Goal: Task Accomplishment & Management: Book appointment/travel/reservation

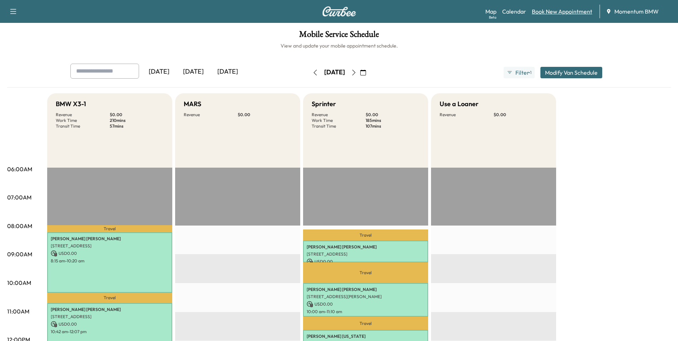
click at [554, 11] on link "Book New Appointment" at bounding box center [562, 11] width 60 height 9
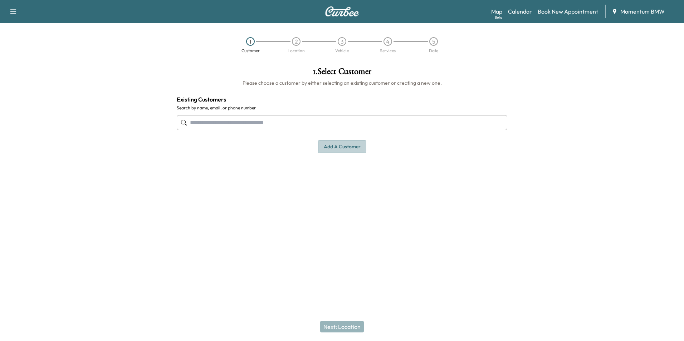
click at [336, 146] on button "Add a customer" at bounding box center [342, 146] width 48 height 13
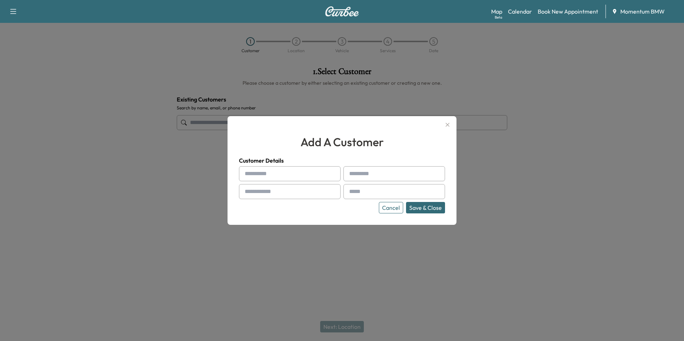
click at [387, 207] on button "Cancel" at bounding box center [391, 207] width 24 height 11
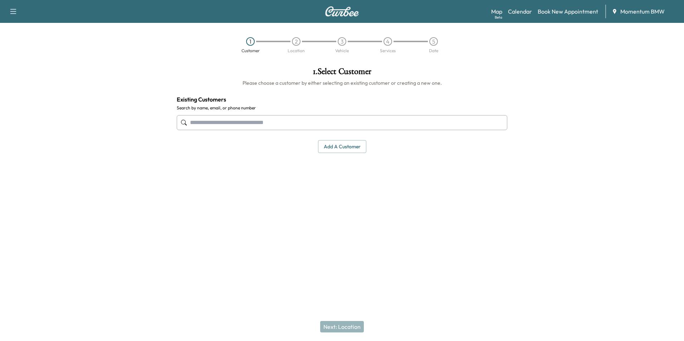
click at [300, 123] on input "text" at bounding box center [342, 122] width 330 height 15
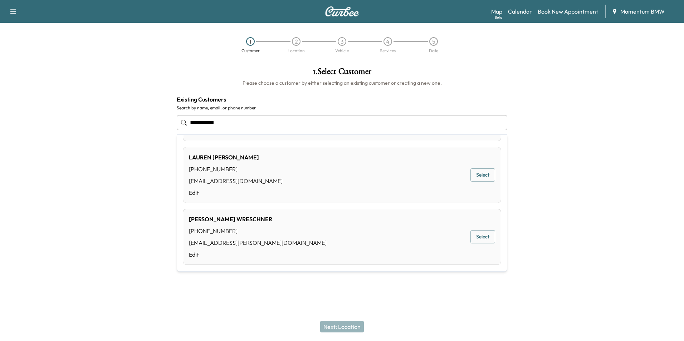
scroll to position [114, 0]
drag, startPoint x: 239, startPoint y: 124, endPoint x: 172, endPoint y: 127, distance: 66.6
click at [172, 127] on div "**********" at bounding box center [342, 109] width 342 height 97
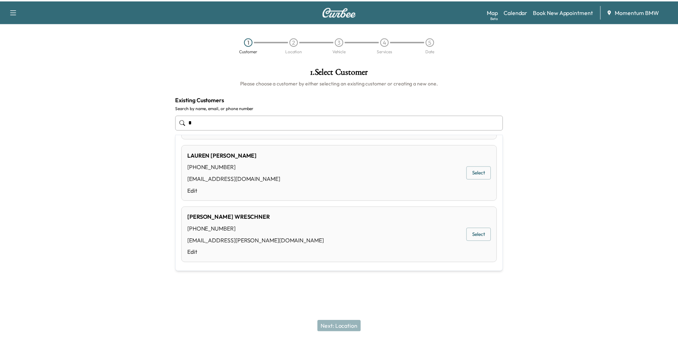
scroll to position [0, 0]
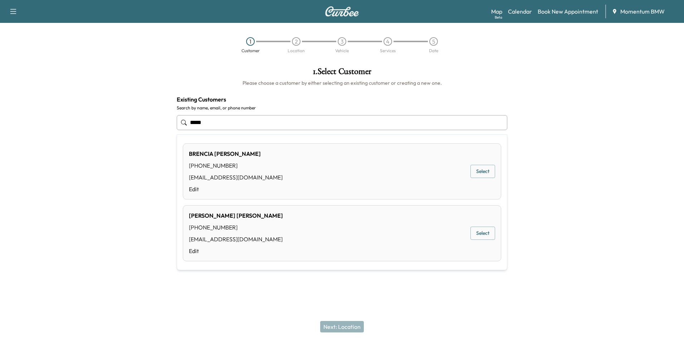
click at [482, 171] on button "Select" at bounding box center [482, 171] width 25 height 13
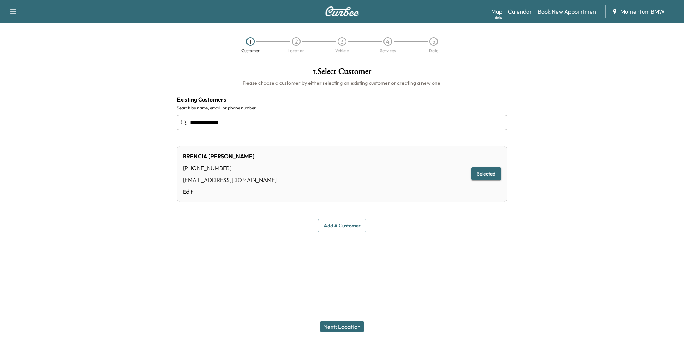
type input "**********"
click at [339, 332] on button "Next: Location" at bounding box center [342, 326] width 44 height 11
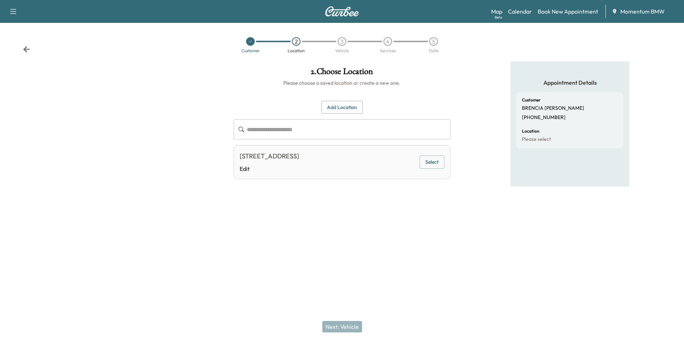
click at [433, 158] on button "Select" at bounding box center [431, 162] width 25 height 13
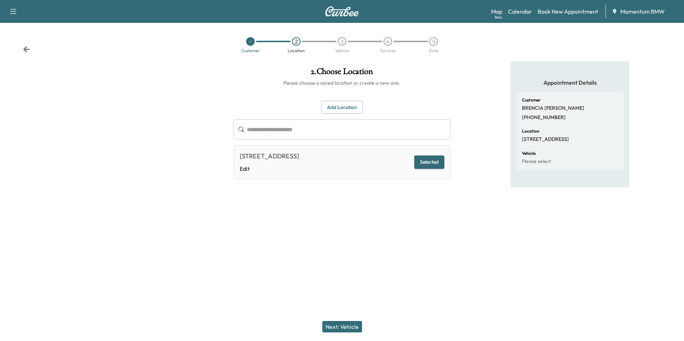
click at [351, 327] on button "Next: Vehicle" at bounding box center [342, 326] width 40 height 11
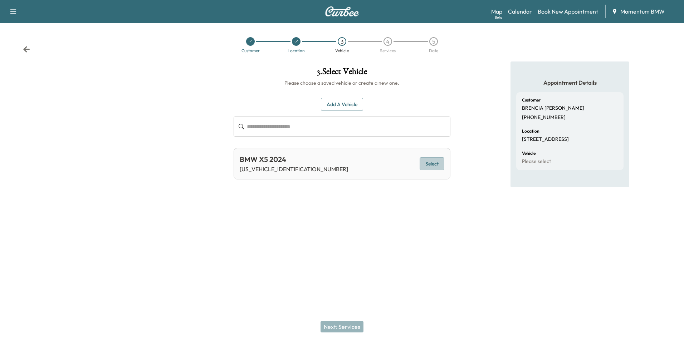
click at [432, 163] on button "Select" at bounding box center [431, 163] width 25 height 13
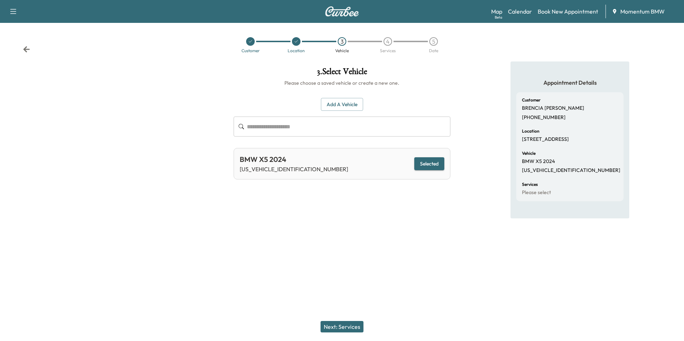
click at [346, 328] on button "Next: Services" at bounding box center [341, 326] width 43 height 11
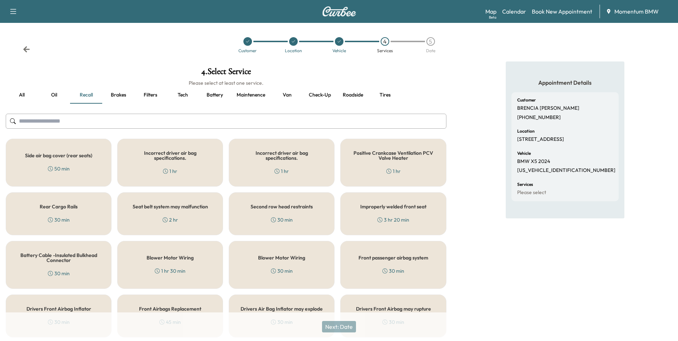
click at [56, 95] on button "Oil" at bounding box center [54, 95] width 32 height 17
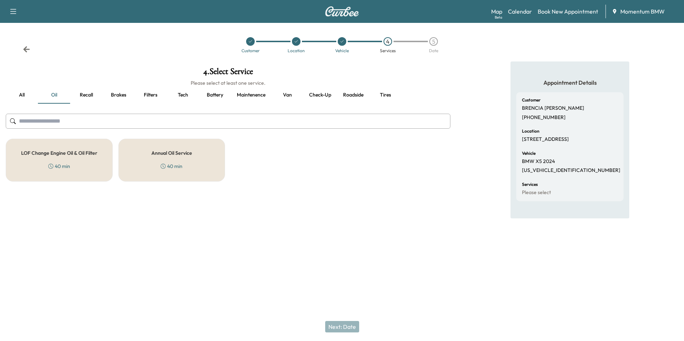
click at [183, 152] on h5 "Annual Oil Service" at bounding box center [171, 153] width 41 height 5
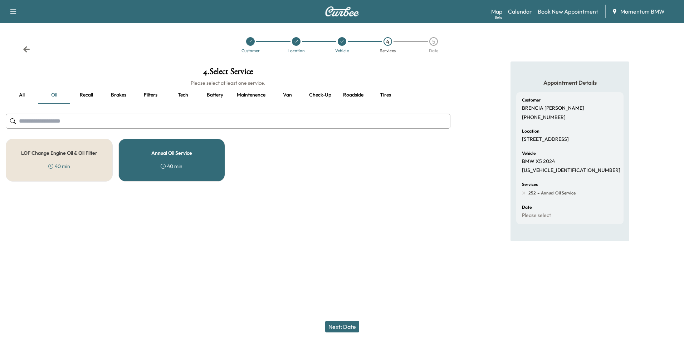
click at [351, 328] on button "Next: Date" at bounding box center [342, 326] width 34 height 11
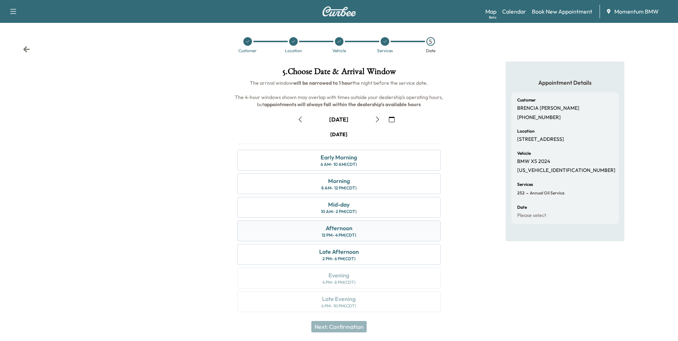
drag, startPoint x: 356, startPoint y: 231, endPoint x: 362, endPoint y: 230, distance: 5.8
click at [356, 231] on div "Afternoon 12 PM - 4 PM (CDT)" at bounding box center [338, 231] width 203 height 21
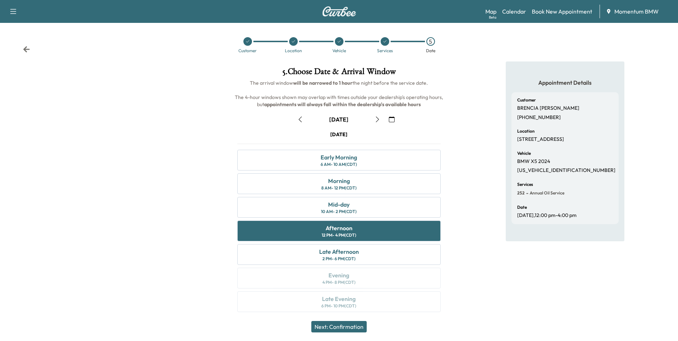
click at [359, 327] on button "Next: Confirmation" at bounding box center [338, 326] width 55 height 11
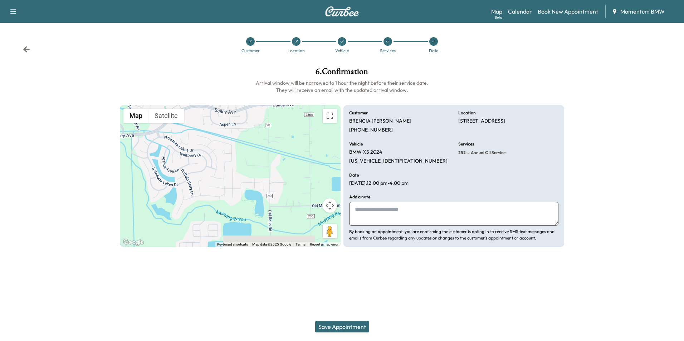
click at [388, 215] on textarea at bounding box center [453, 214] width 209 height 24
type textarea "**********"
click at [346, 329] on button "Save Appointment" at bounding box center [342, 326] width 54 height 11
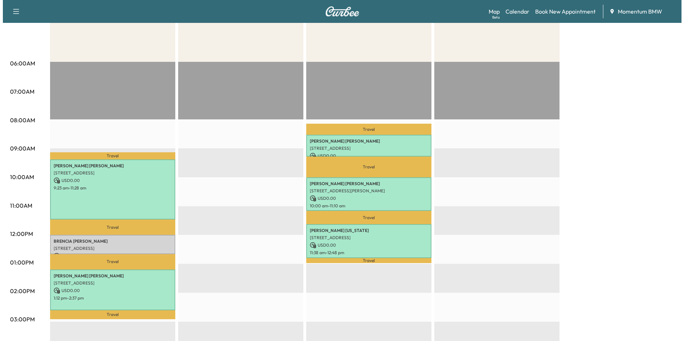
scroll to position [107, 0]
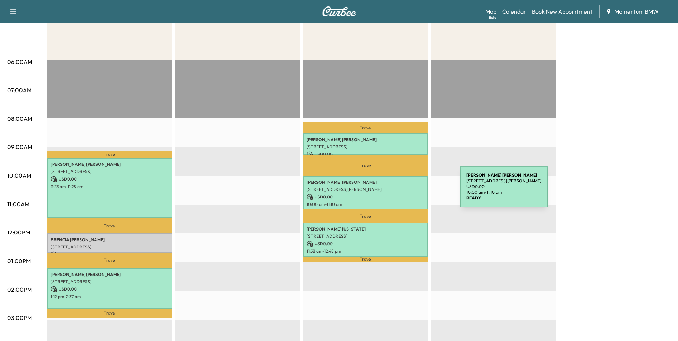
click at [407, 191] on div "[PERSON_NAME] [STREET_ADDRESS][PERSON_NAME] USD 0.00 10:00 am - 11:10 am" at bounding box center [365, 193] width 125 height 34
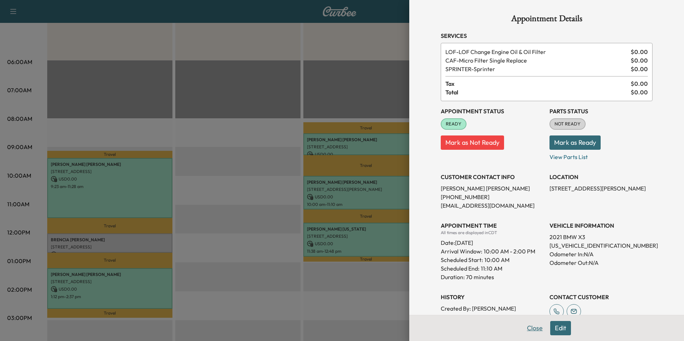
click at [526, 326] on button "Close" at bounding box center [534, 328] width 25 height 14
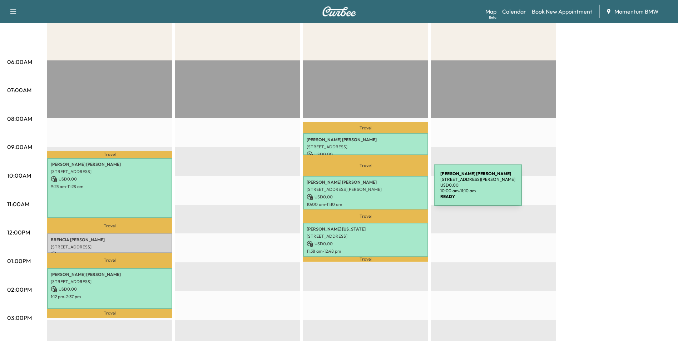
click at [380, 189] on p "[STREET_ADDRESS][PERSON_NAME]" at bounding box center [366, 190] width 118 height 6
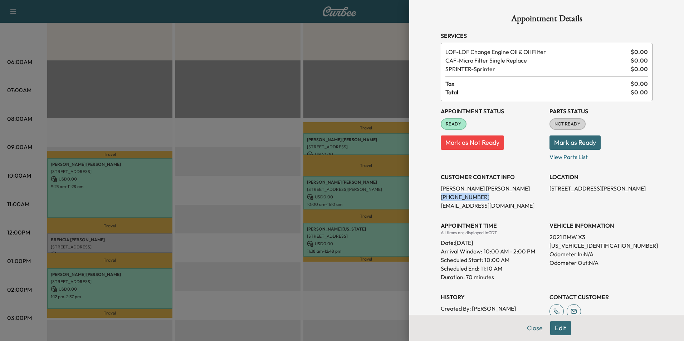
drag, startPoint x: 472, startPoint y: 197, endPoint x: 435, endPoint y: 197, distance: 36.8
click at [435, 197] on div "Appointment Details Services LOF - LOF Change Engine Oil & Oil Filter $ 0.00 CA…" at bounding box center [546, 218] width 229 height 437
drag, startPoint x: 435, startPoint y: 197, endPoint x: 461, endPoint y: 196, distance: 26.5
copy p "[PHONE_NUMBER]"
click at [532, 326] on button "Close" at bounding box center [534, 328] width 25 height 14
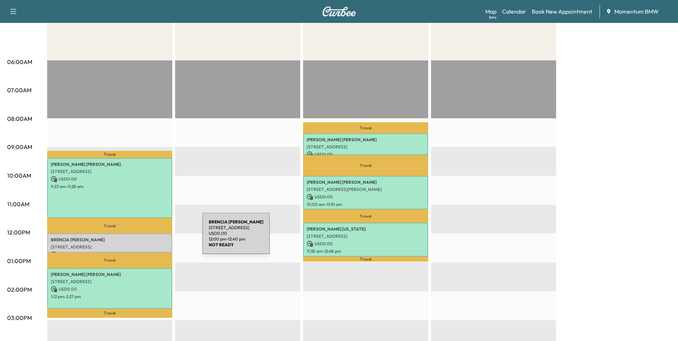
click at [149, 238] on p "[PERSON_NAME]" at bounding box center [110, 240] width 118 height 6
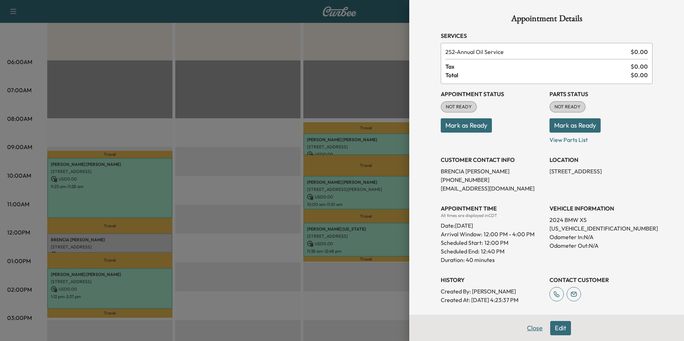
click at [531, 326] on button "Close" at bounding box center [534, 328] width 25 height 14
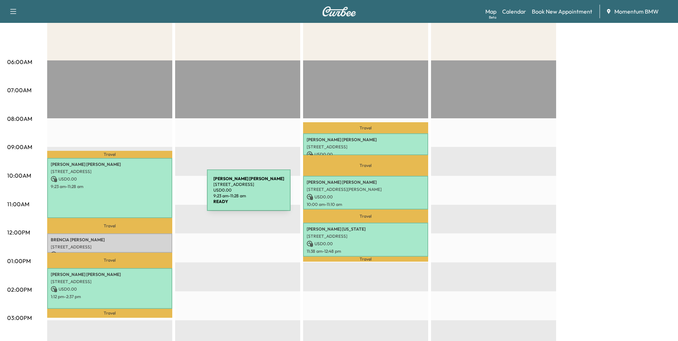
click at [152, 194] on div "[PERSON_NAME] [STREET_ADDRESS] USD 0.00 9:23 am - 11:28 am" at bounding box center [109, 188] width 125 height 60
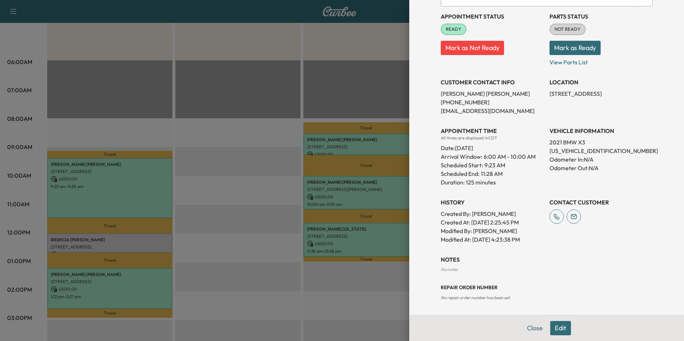
scroll to position [95, 0]
drag, startPoint x: 532, startPoint y: 330, endPoint x: 504, endPoint y: 325, distance: 28.0
click at [532, 329] on button "Close" at bounding box center [534, 328] width 25 height 14
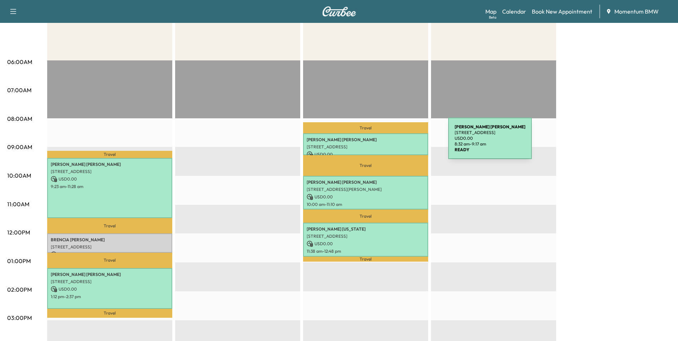
click at [395, 143] on div "[PERSON_NAME] [STREET_ADDRESS] USD 0.00 8:32 am - 9:17 am" at bounding box center [365, 144] width 125 height 22
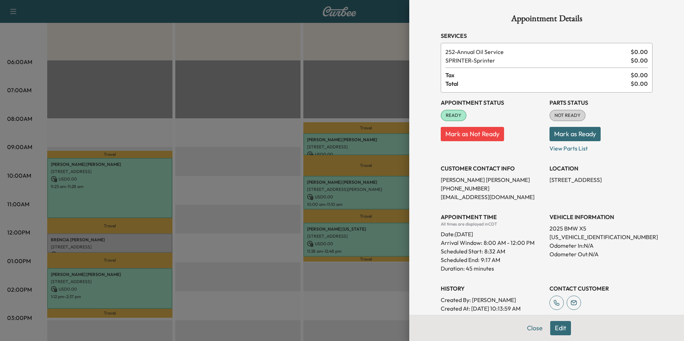
click at [529, 326] on button "Close" at bounding box center [534, 328] width 25 height 14
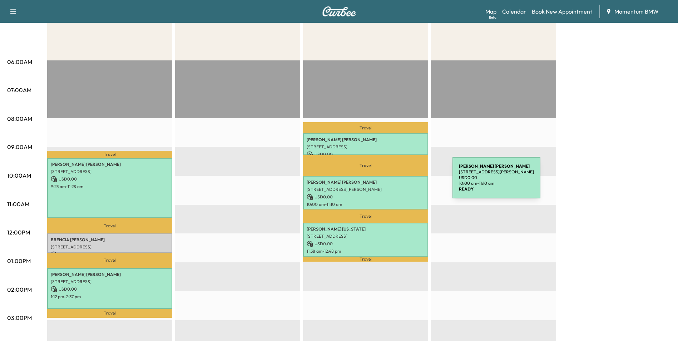
click at [399, 182] on p "[PERSON_NAME]" at bounding box center [366, 182] width 118 height 6
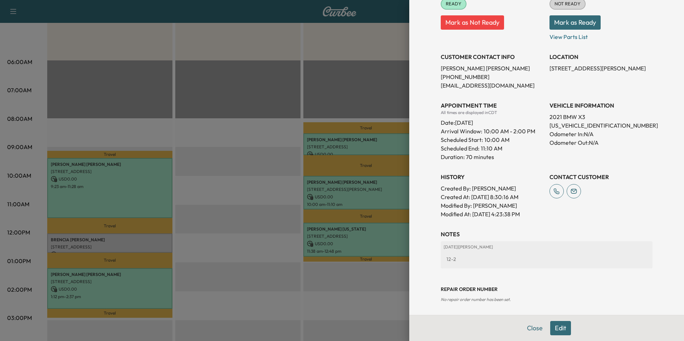
scroll to position [122, 0]
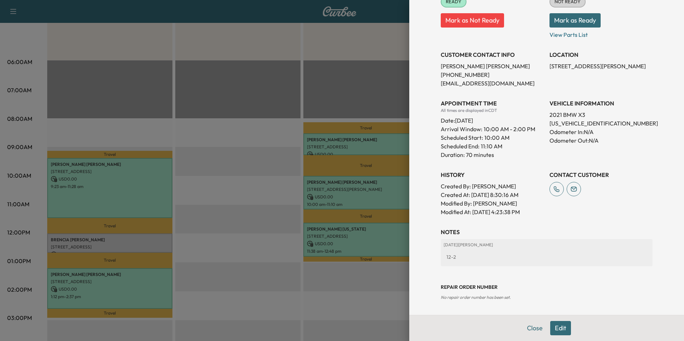
drag, startPoint x: 531, startPoint y: 329, endPoint x: 503, endPoint y: 314, distance: 31.8
click at [530, 328] on button "Close" at bounding box center [534, 328] width 25 height 14
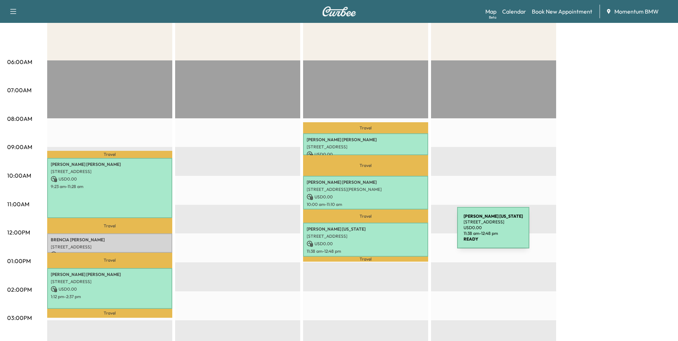
click at [404, 230] on p "[PERSON_NAME][US_STATE]" at bounding box center [366, 229] width 118 height 6
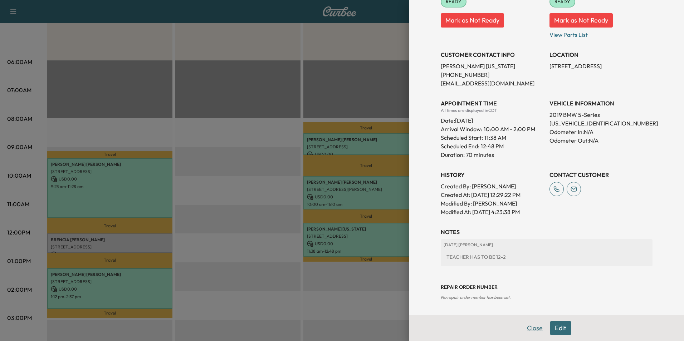
click at [529, 330] on button "Close" at bounding box center [534, 328] width 25 height 14
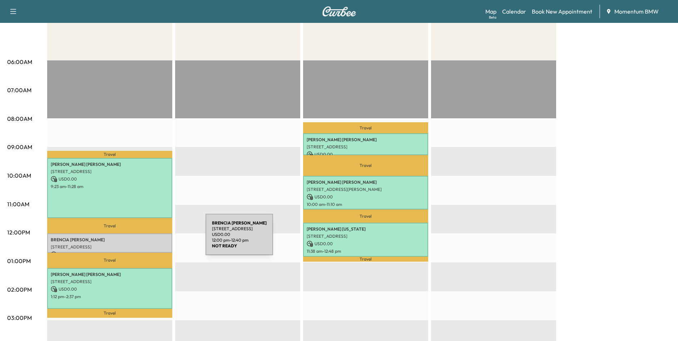
click at [152, 239] on p "[PERSON_NAME]" at bounding box center [110, 240] width 118 height 6
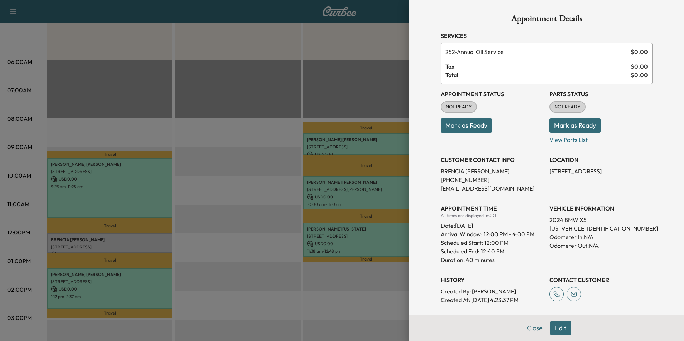
click at [555, 330] on button "Edit" at bounding box center [560, 328] width 21 height 14
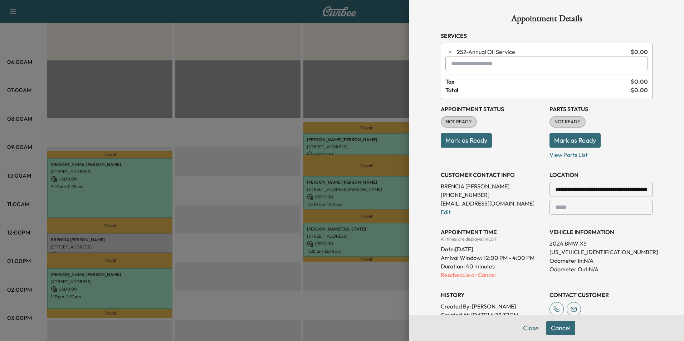
click at [464, 64] on input "text" at bounding box center [546, 63] width 202 height 15
click at [463, 83] on p "SPRINTER - Sprinter" at bounding box center [521, 82] width 156 height 10
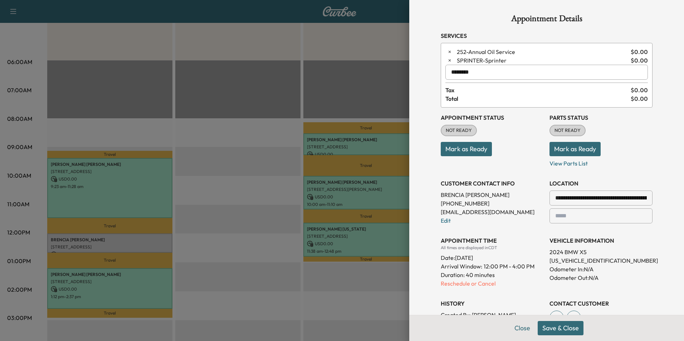
type input "********"
click at [564, 329] on button "Save & Close" at bounding box center [560, 328] width 46 height 14
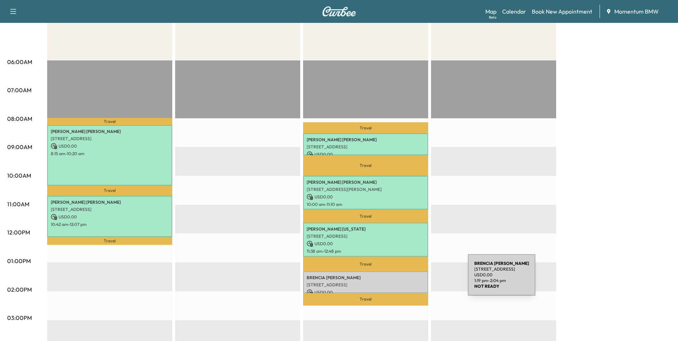
click at [414, 279] on div "[PERSON_NAME] [STREET_ADDRESS] USD 0.00 1:19 pm - 2:04 pm" at bounding box center [365, 282] width 125 height 22
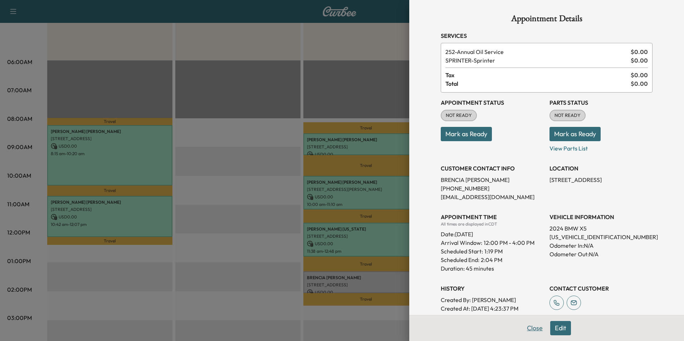
click at [528, 326] on button "Close" at bounding box center [534, 328] width 25 height 14
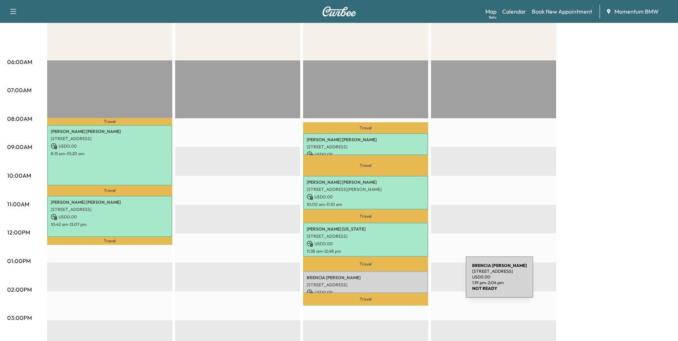
click at [414, 282] on p "[STREET_ADDRESS]" at bounding box center [366, 285] width 118 height 6
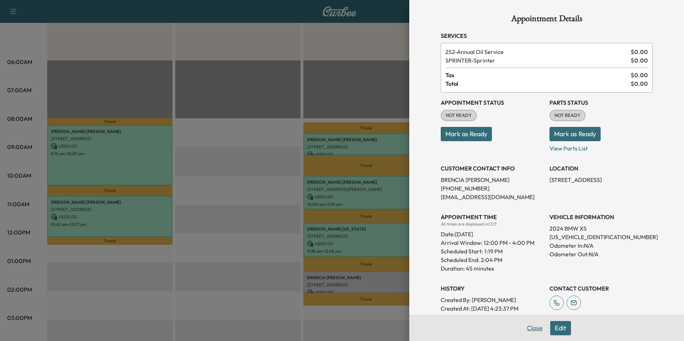
click at [528, 326] on button "Close" at bounding box center [534, 328] width 25 height 14
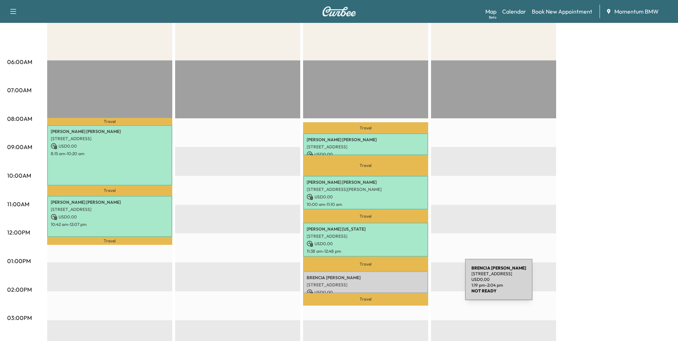
click at [412, 284] on p "[STREET_ADDRESS]" at bounding box center [366, 285] width 118 height 6
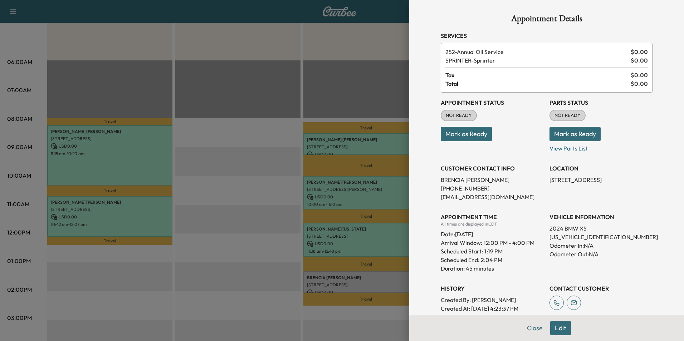
click at [478, 134] on button "Mark as Ready" at bounding box center [465, 134] width 51 height 14
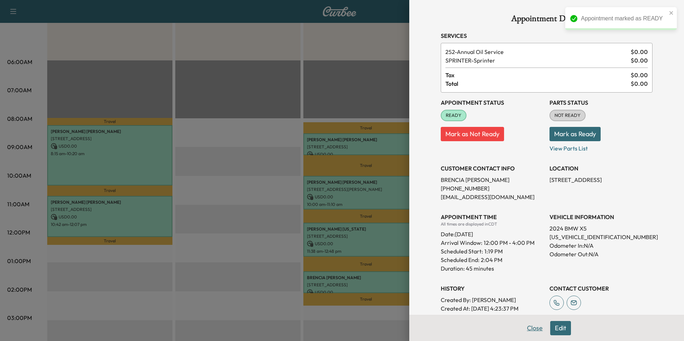
click at [527, 327] on button "Close" at bounding box center [534, 328] width 25 height 14
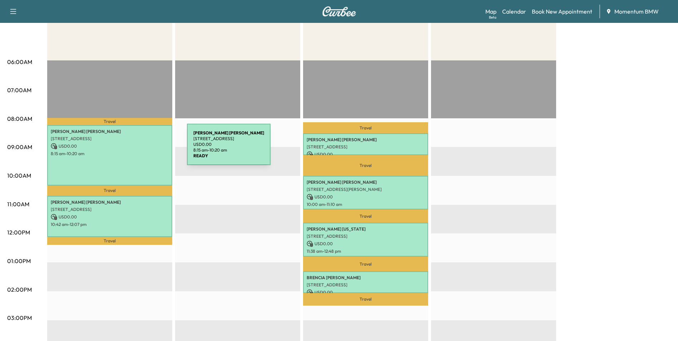
click at [133, 149] on p "USD 0.00" at bounding box center [110, 146] width 118 height 6
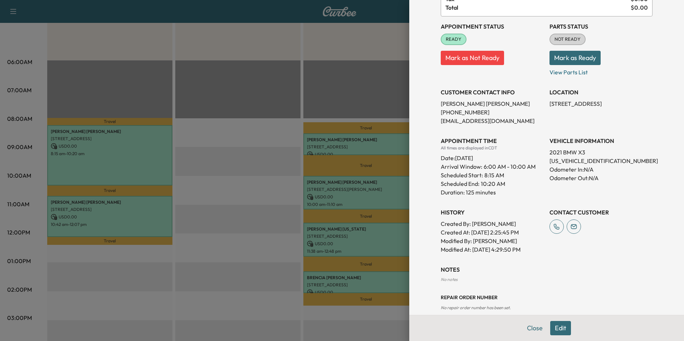
scroll to position [95, 0]
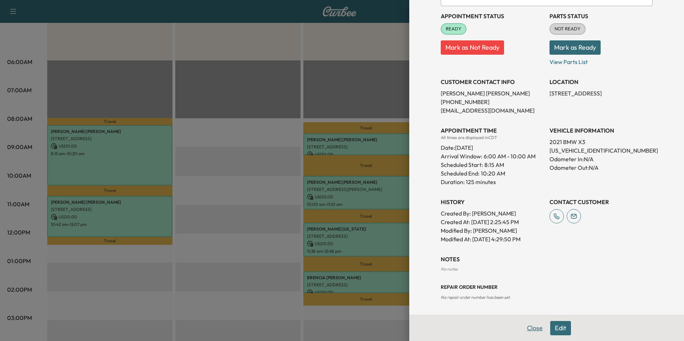
click at [530, 330] on button "Close" at bounding box center [534, 328] width 25 height 14
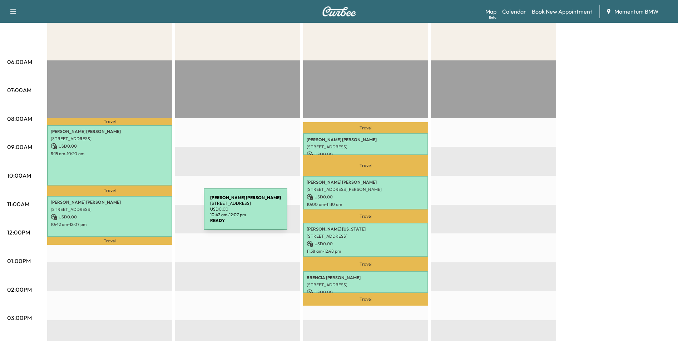
click at [150, 214] on p "USD 0.00" at bounding box center [110, 217] width 118 height 6
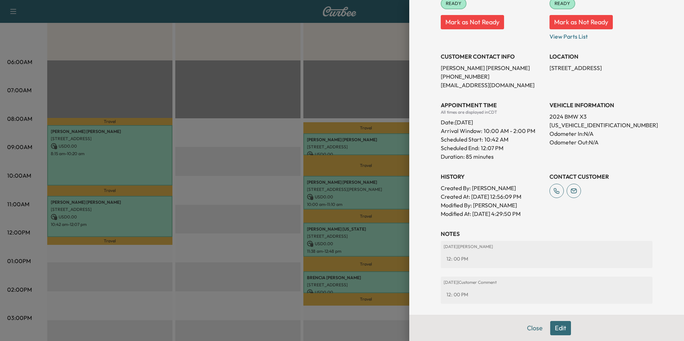
scroll to position [149, 0]
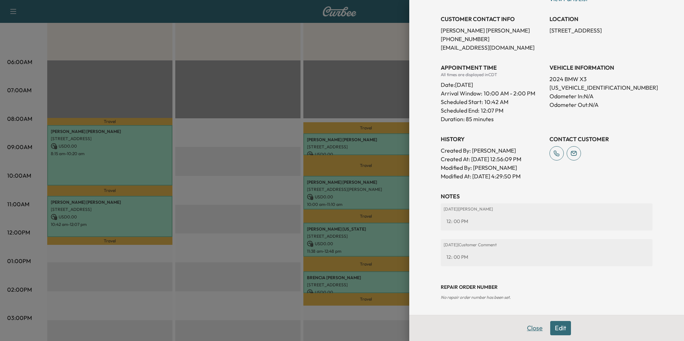
click at [524, 326] on button "Close" at bounding box center [534, 328] width 25 height 14
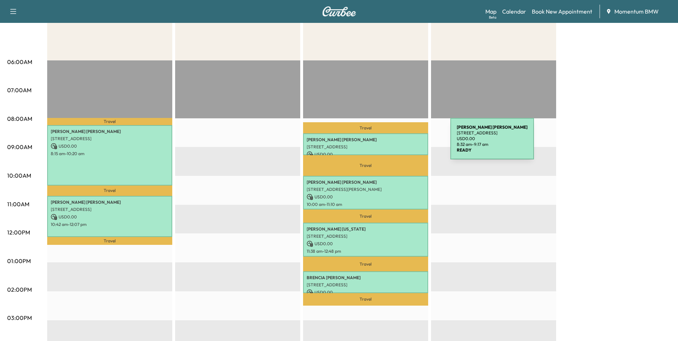
click at [397, 144] on p "[STREET_ADDRESS]" at bounding box center [366, 147] width 118 height 6
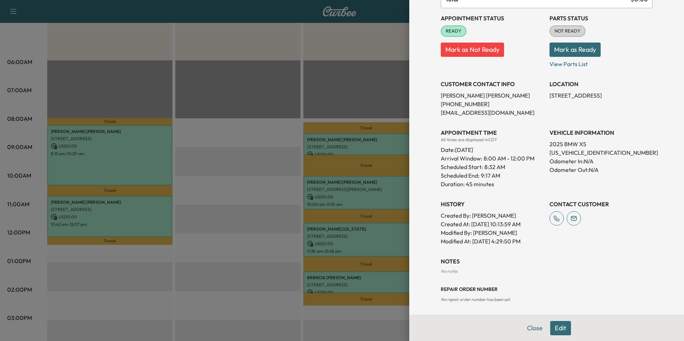
scroll to position [87, 0]
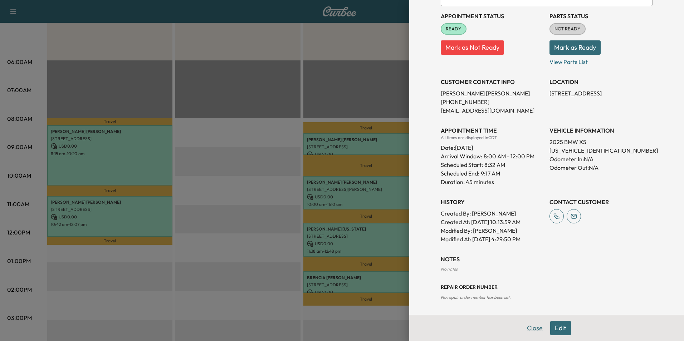
click at [526, 330] on button "Close" at bounding box center [534, 328] width 25 height 14
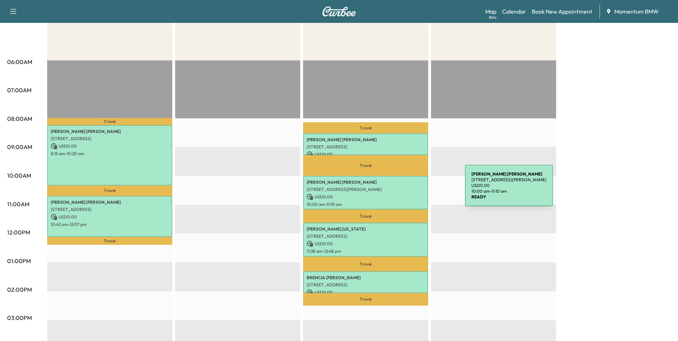
click at [412, 190] on p "[STREET_ADDRESS][PERSON_NAME]" at bounding box center [366, 190] width 118 height 6
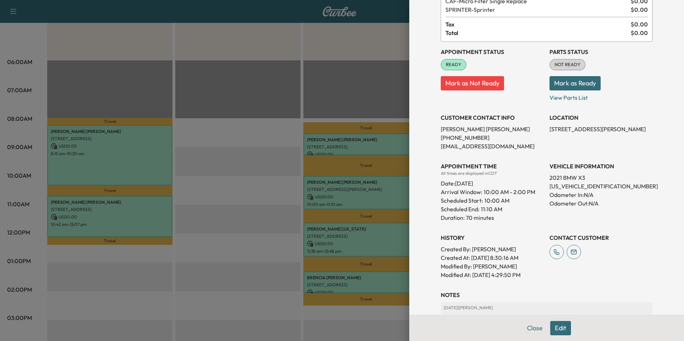
scroll to position [122, 0]
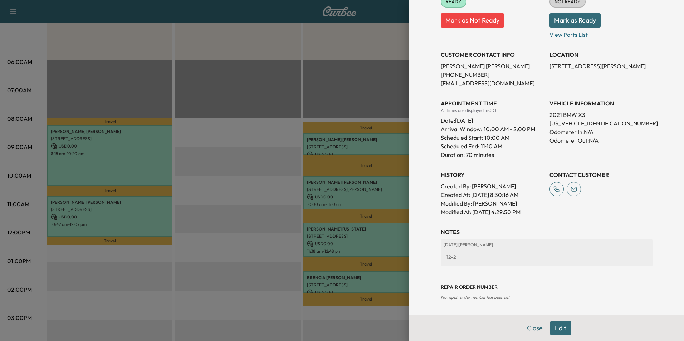
click at [528, 327] on button "Close" at bounding box center [534, 328] width 25 height 14
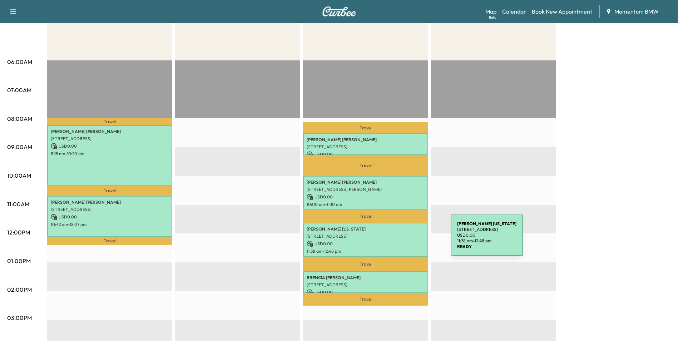
click at [397, 241] on p "USD 0.00" at bounding box center [366, 244] width 118 height 6
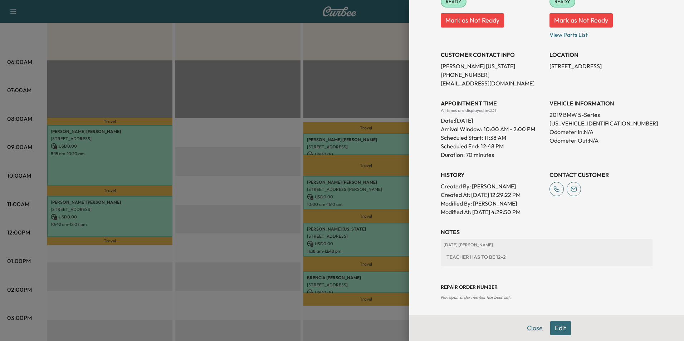
click at [531, 327] on button "Close" at bounding box center [534, 328] width 25 height 14
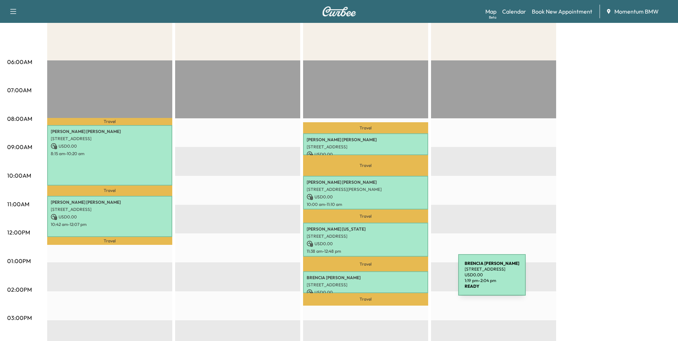
click at [405, 279] on div "[PERSON_NAME] [STREET_ADDRESS] USD 0.00 1:19 pm - 2:04 pm" at bounding box center [365, 282] width 125 height 22
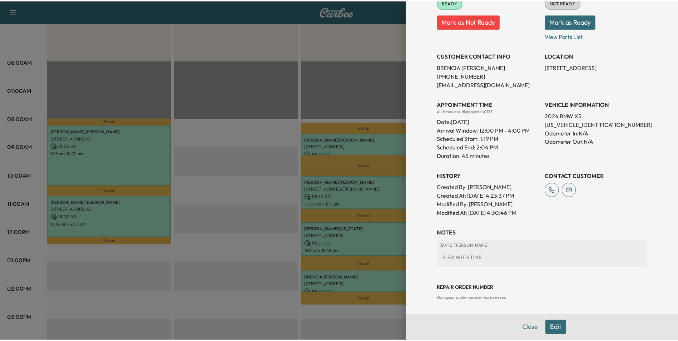
scroll to position [114, 0]
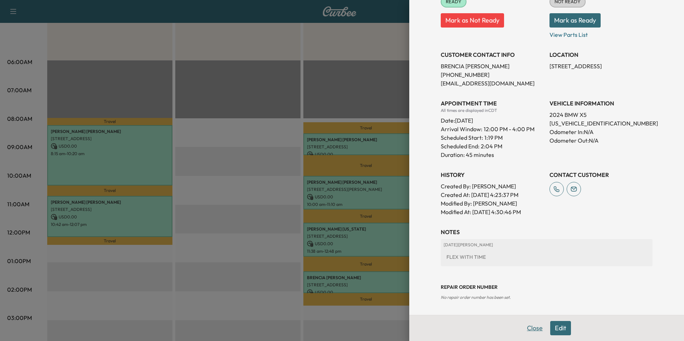
click at [531, 330] on button "Close" at bounding box center [534, 328] width 25 height 14
